Goal: Navigation & Orientation: Understand site structure

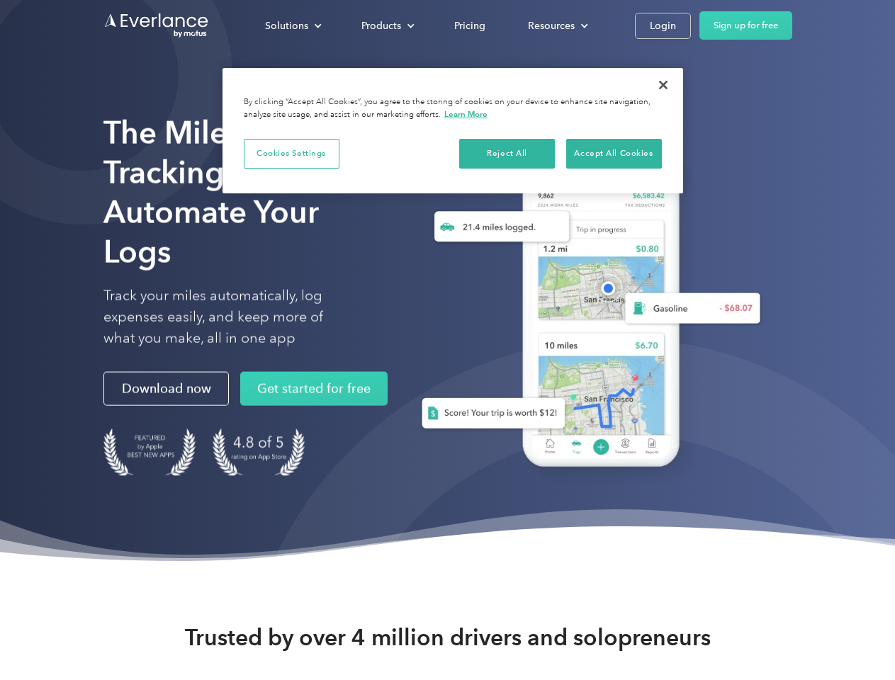
click at [293, 26] on div "Solutions" at bounding box center [286, 26] width 43 height 18
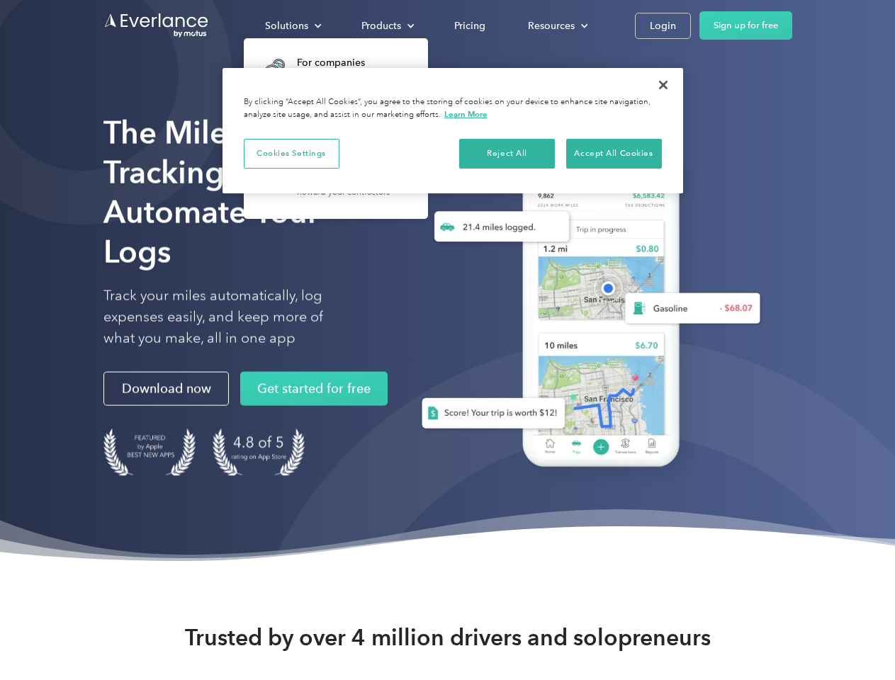
click at [386, 26] on div "Products" at bounding box center [381, 26] width 40 height 18
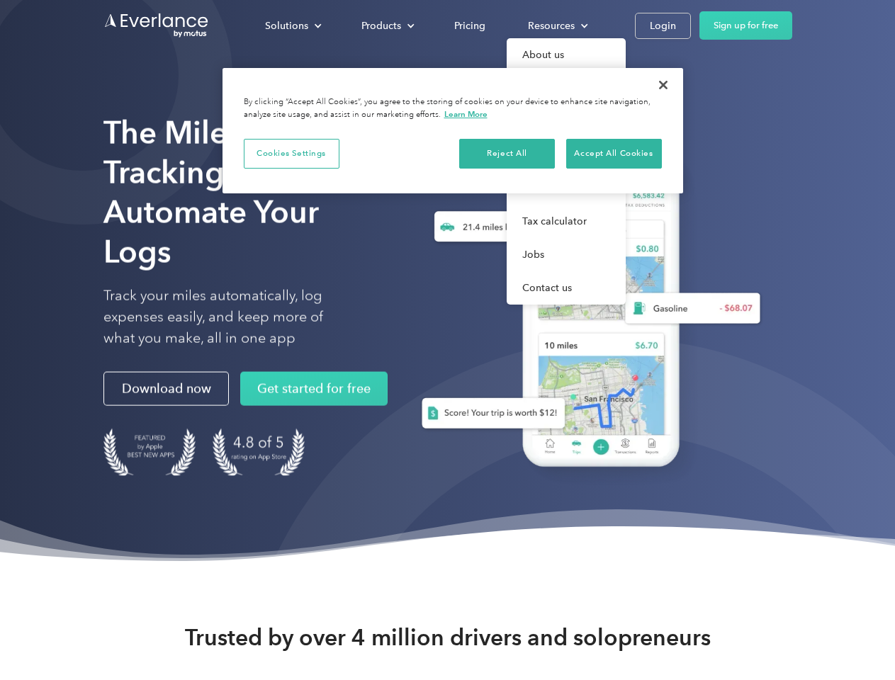
click at [556, 26] on div "Resources" at bounding box center [551, 26] width 47 height 18
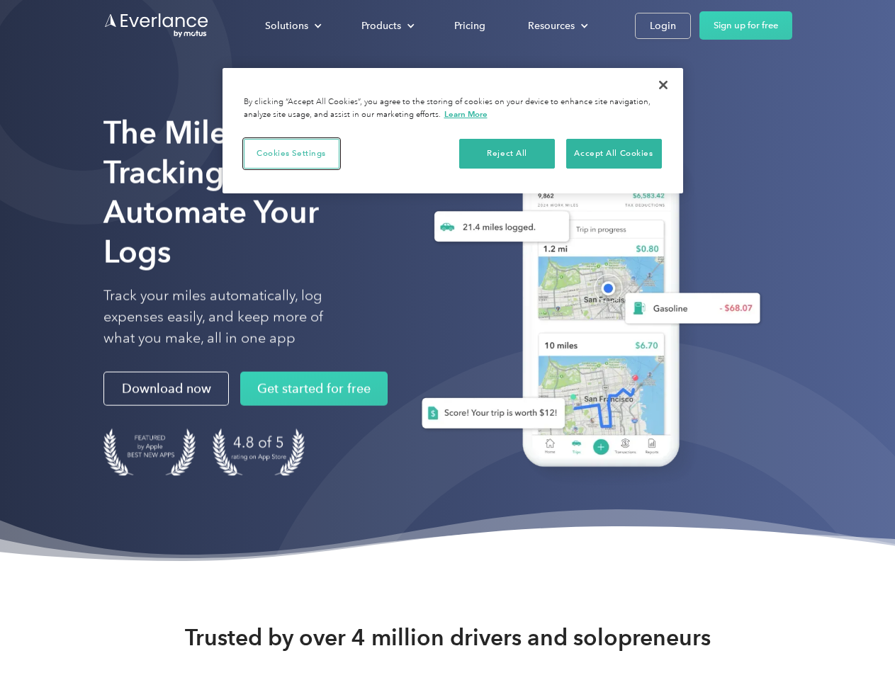
click at [291, 153] on button "Cookies Settings" at bounding box center [292, 154] width 96 height 30
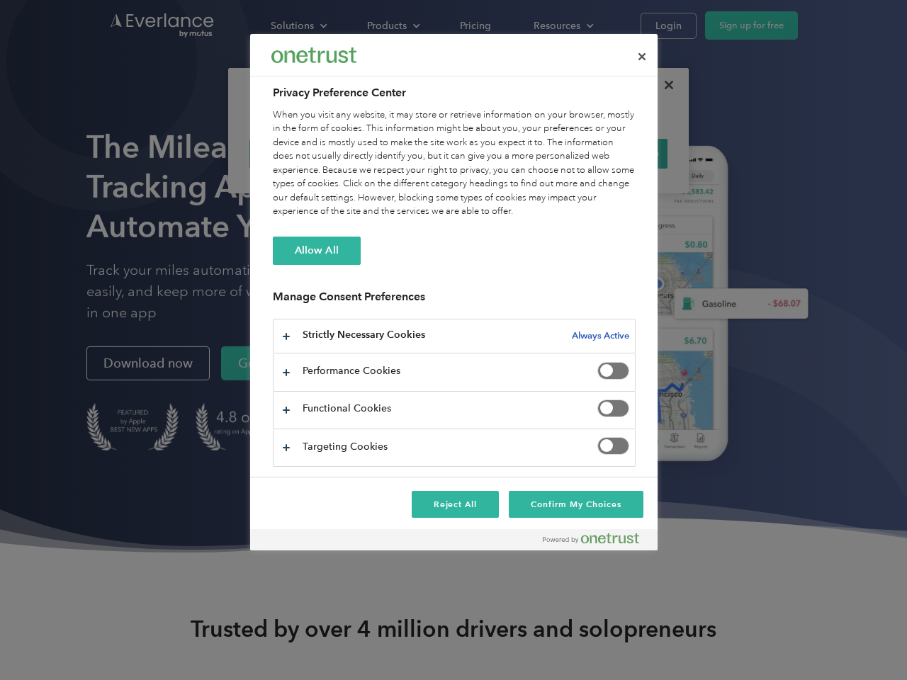
click at [507, 153] on div "When you visit any website, it may store or retrieve information on your browse…" at bounding box center [454, 163] width 363 height 111
click at [614, 153] on div "When you visit any website, it may store or retrieve information on your browse…" at bounding box center [454, 163] width 363 height 111
click at [663, 85] on div at bounding box center [453, 340] width 907 height 680
